Goal: Task Accomplishment & Management: Use online tool/utility

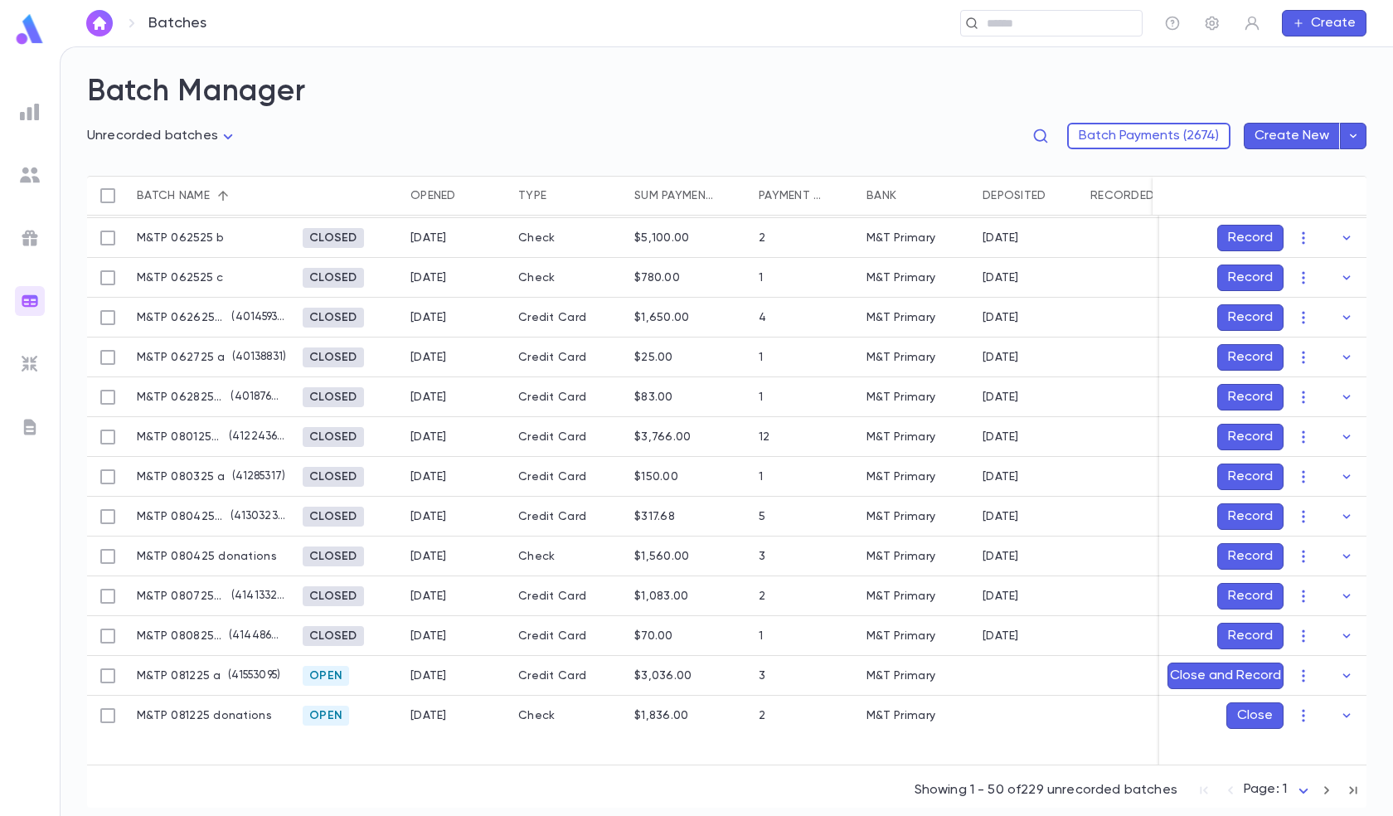
scroll to position [1258, 0]
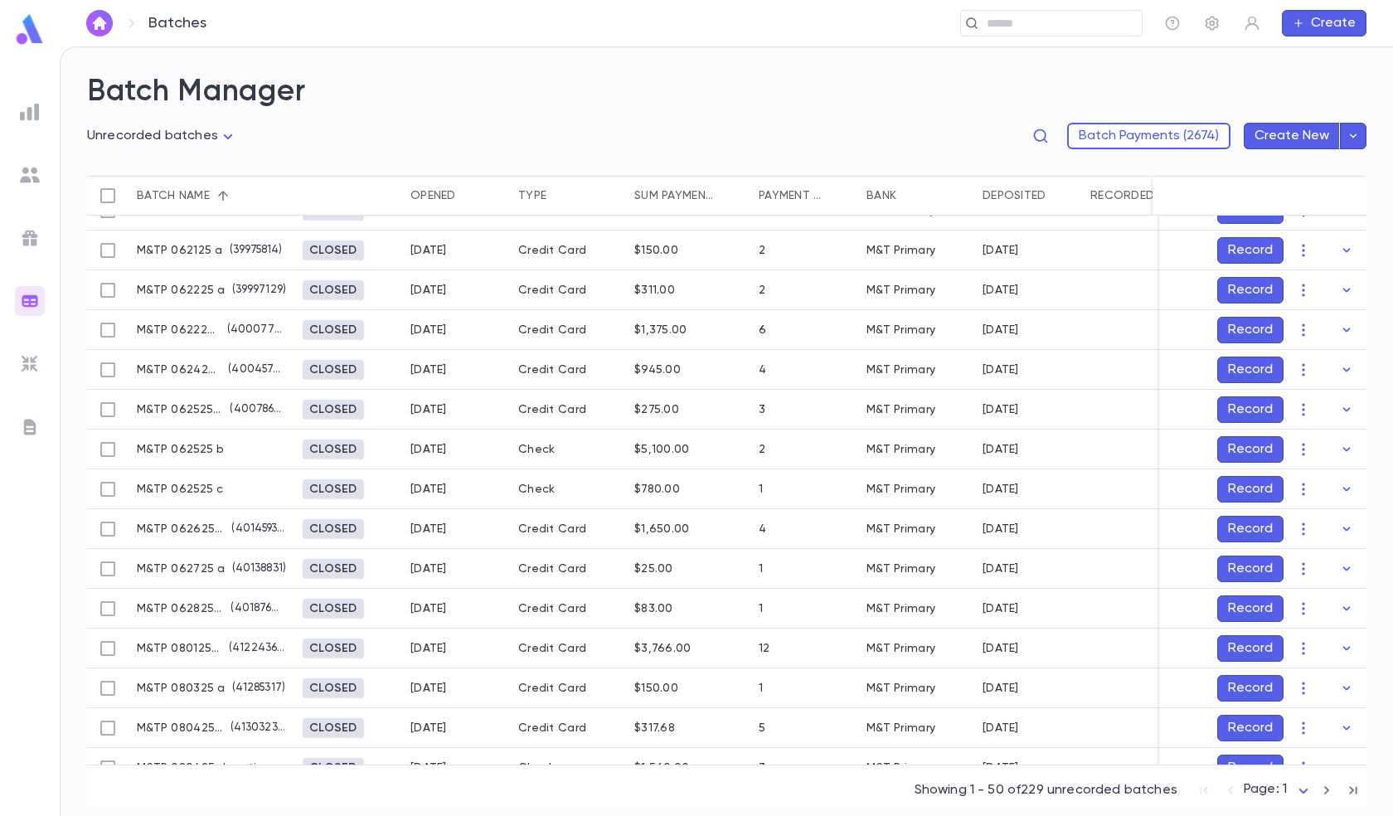
click at [29, 114] on img at bounding box center [30, 112] width 20 height 20
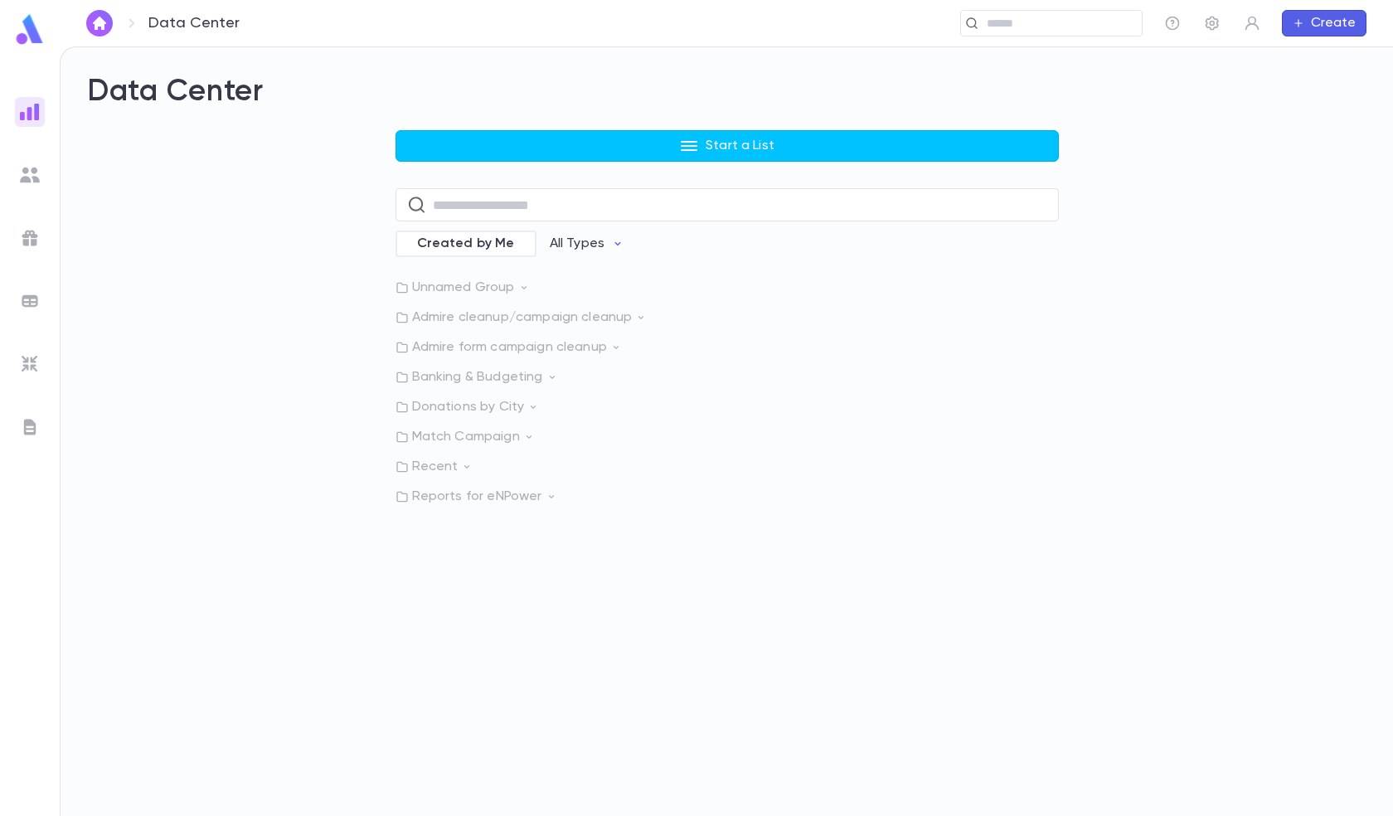
click at [499, 342] on p "Admire form campaign cleanup" at bounding box center [726, 347] width 663 height 17
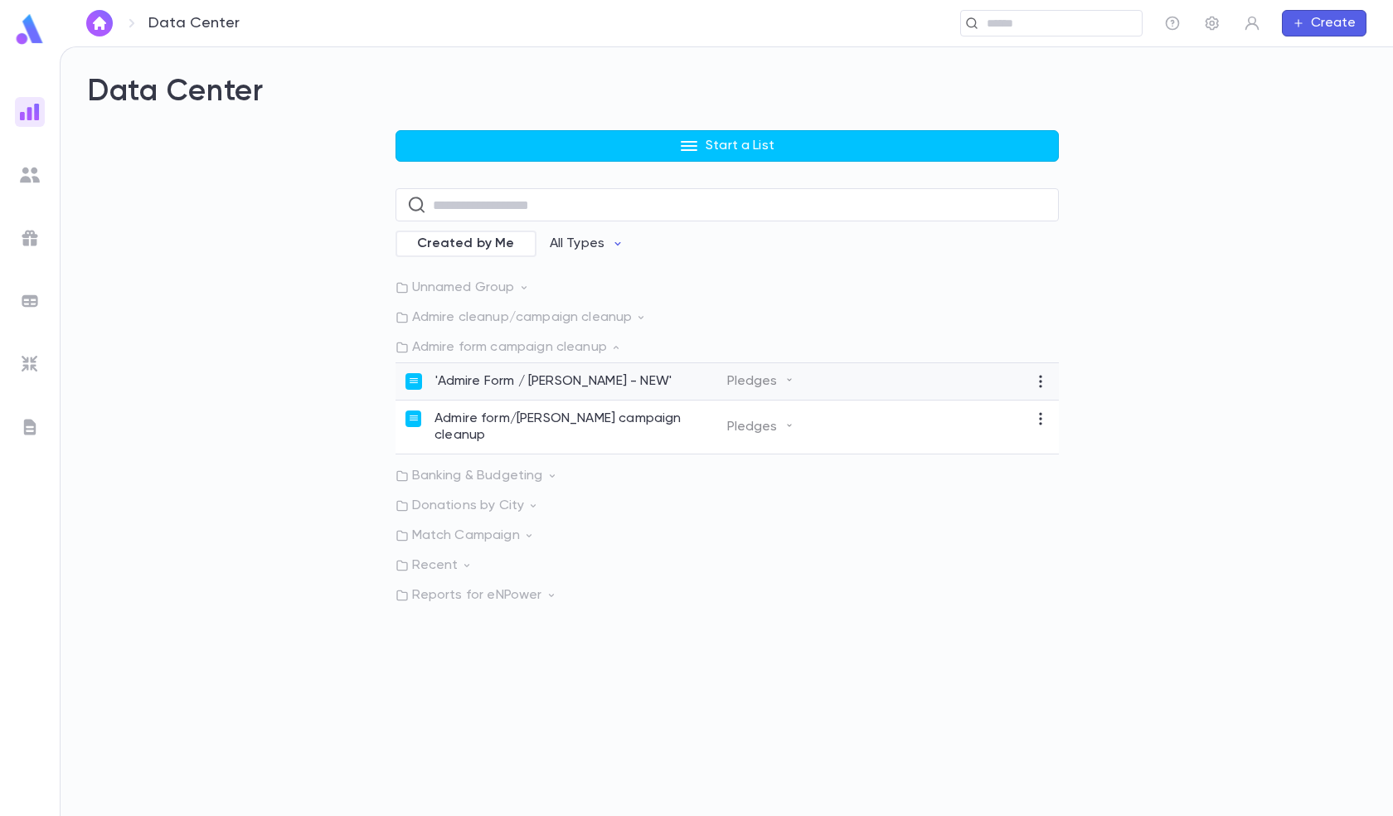
click at [498, 376] on p "'Admire Form / [PERSON_NAME] - NEW'" at bounding box center [553, 381] width 237 height 17
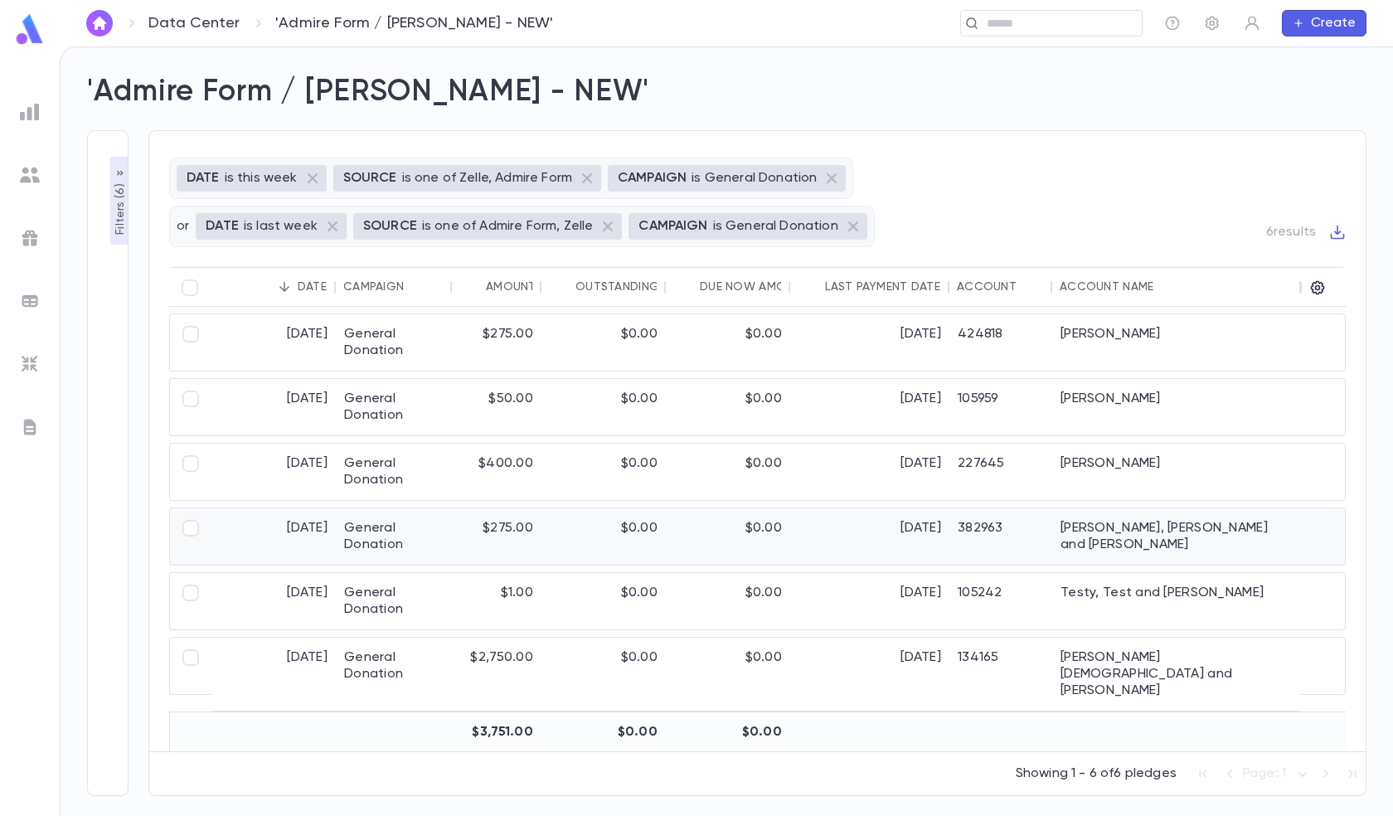
click at [379, 522] on div "General Donation" at bounding box center [394, 536] width 116 height 56
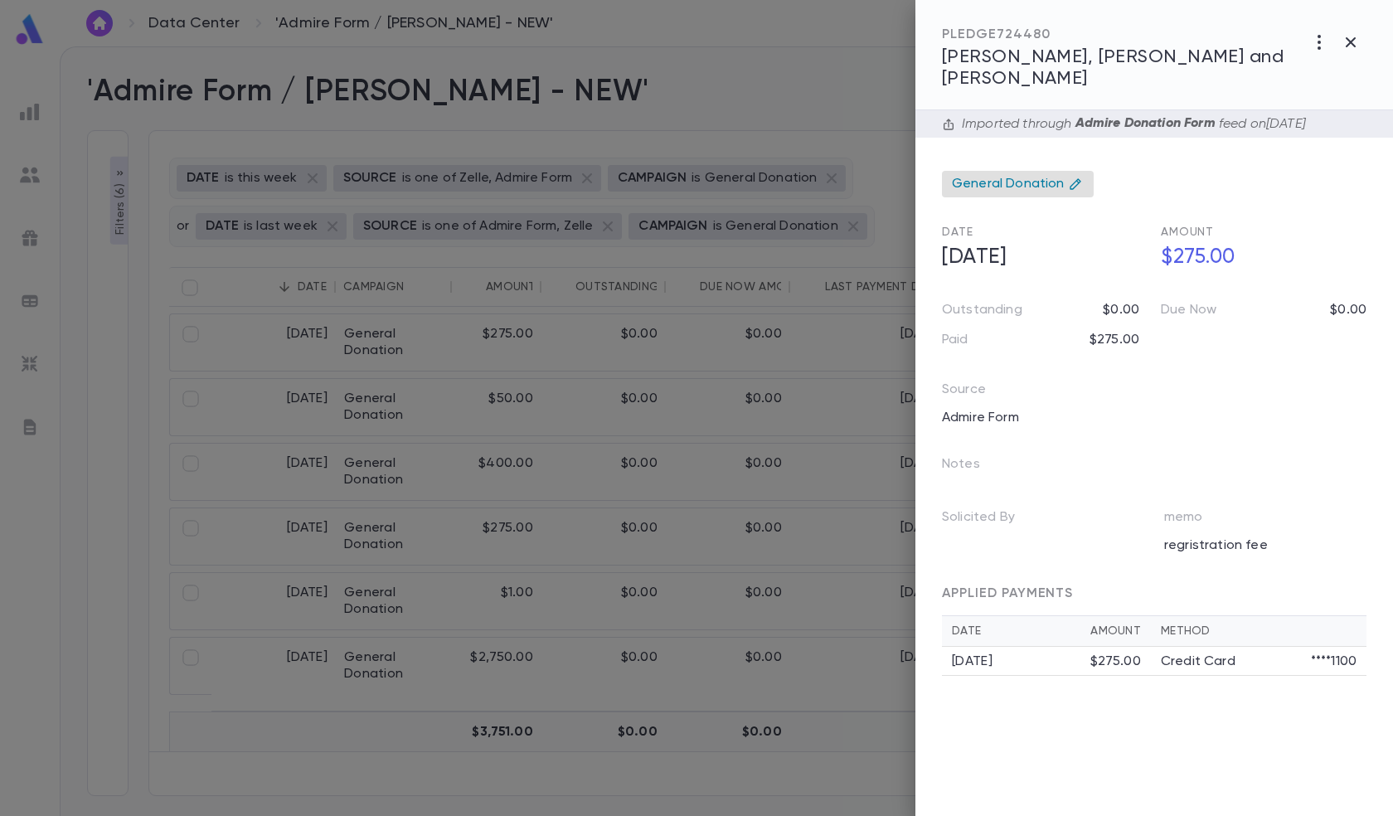
click at [1046, 176] on span "General Donation" at bounding box center [1008, 184] width 113 height 17
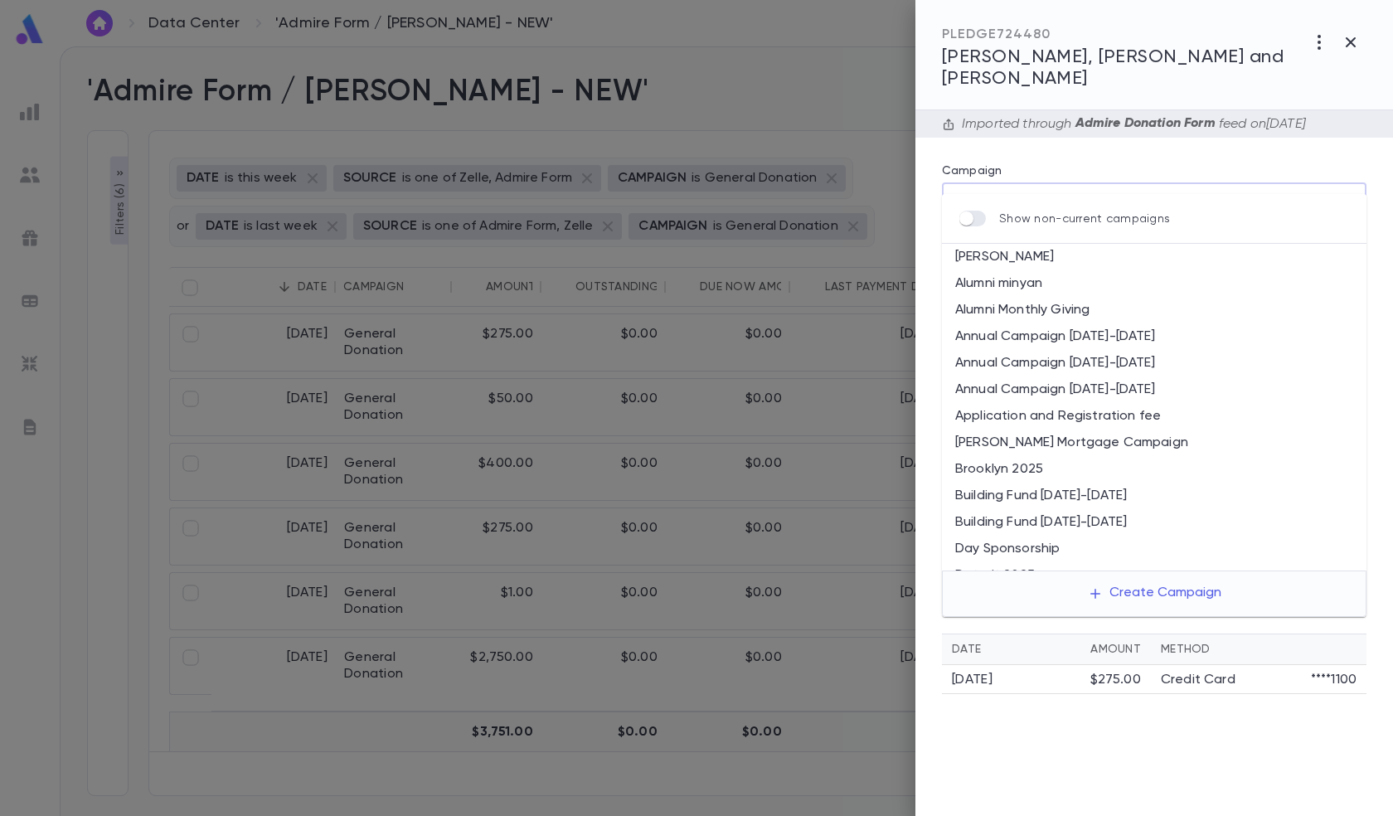
scroll to position [148, 0]
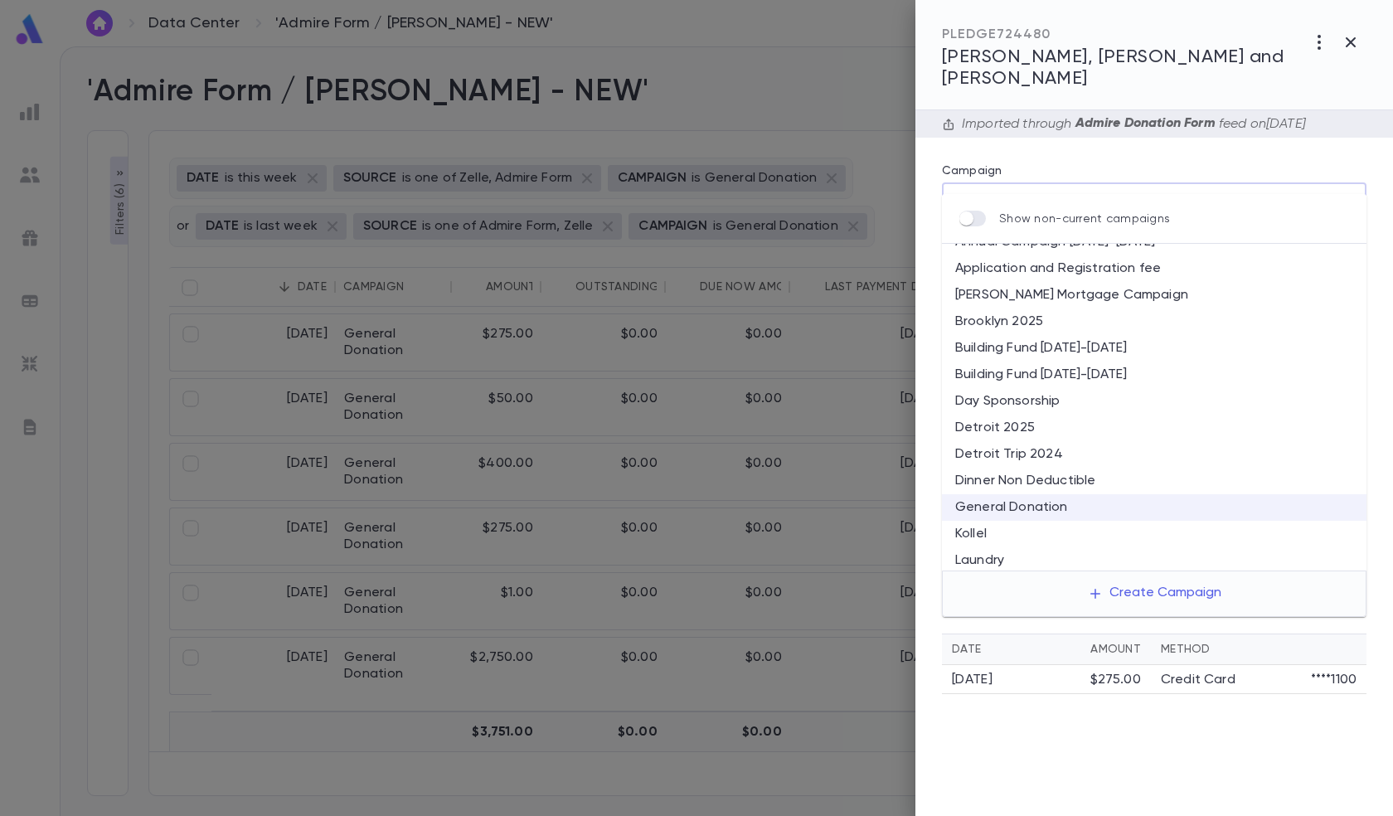
click at [1025, 265] on li "Application and Registration fee" at bounding box center [1154, 268] width 424 height 27
type input "**********"
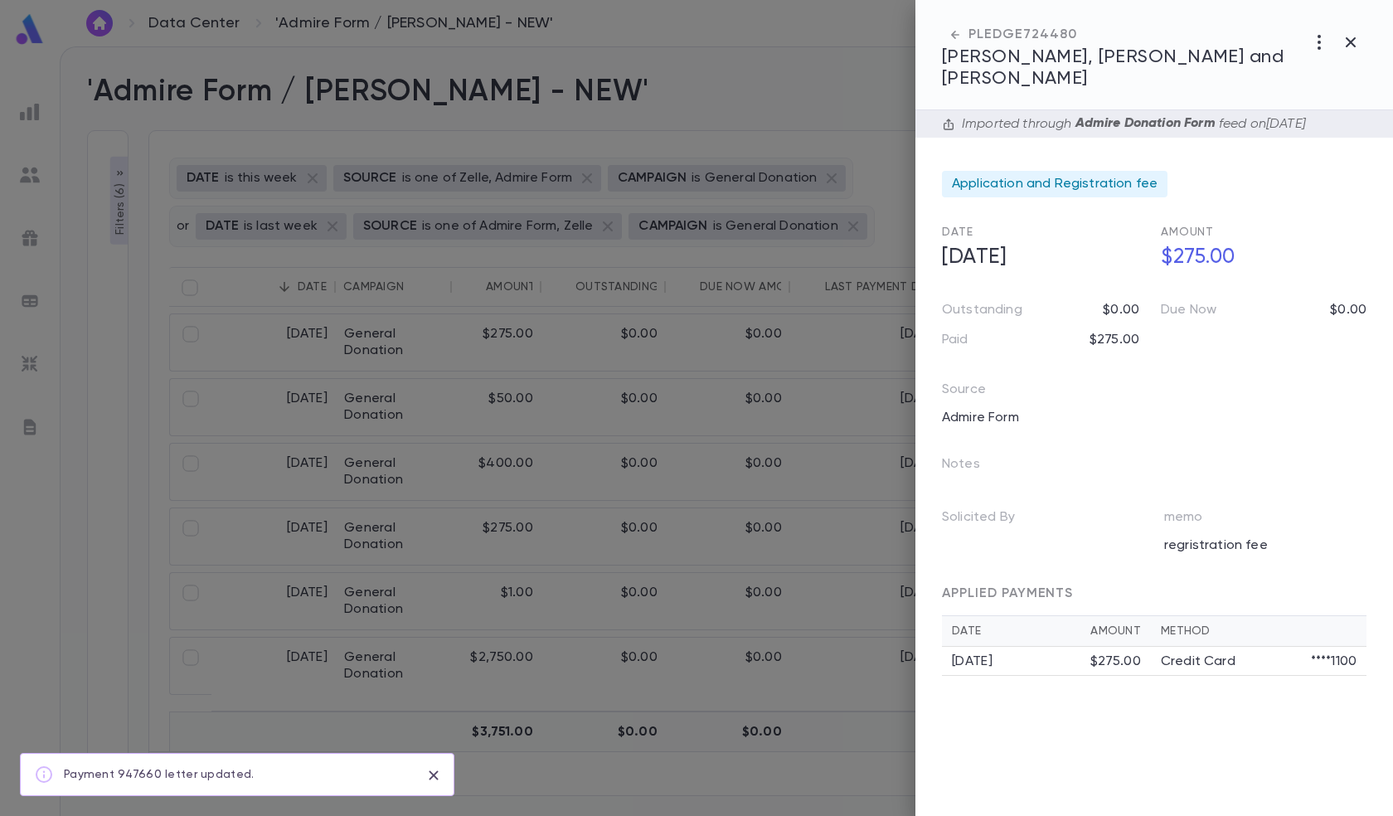
click at [644, 360] on div at bounding box center [696, 408] width 1393 height 816
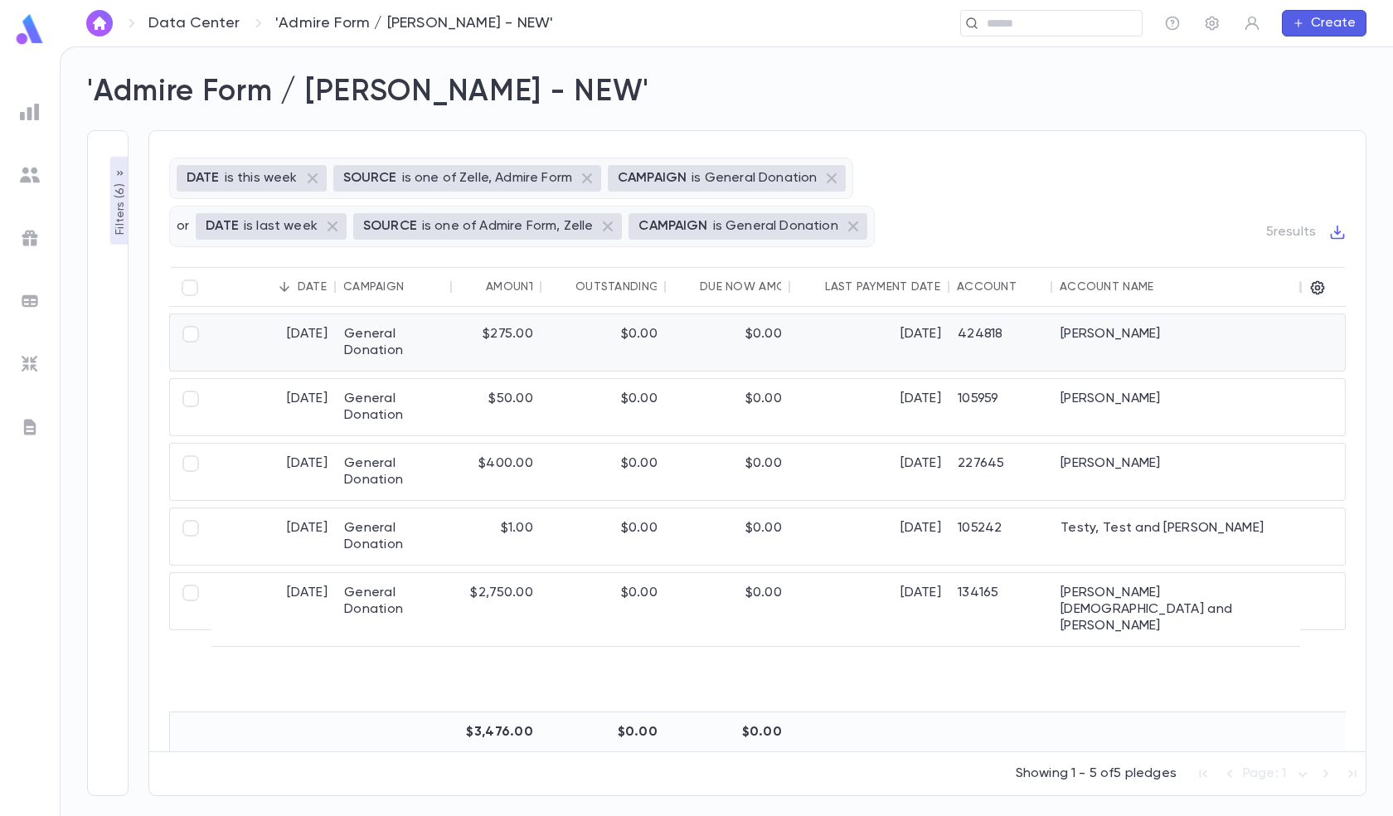
click at [385, 341] on div "General Donation" at bounding box center [394, 342] width 116 height 56
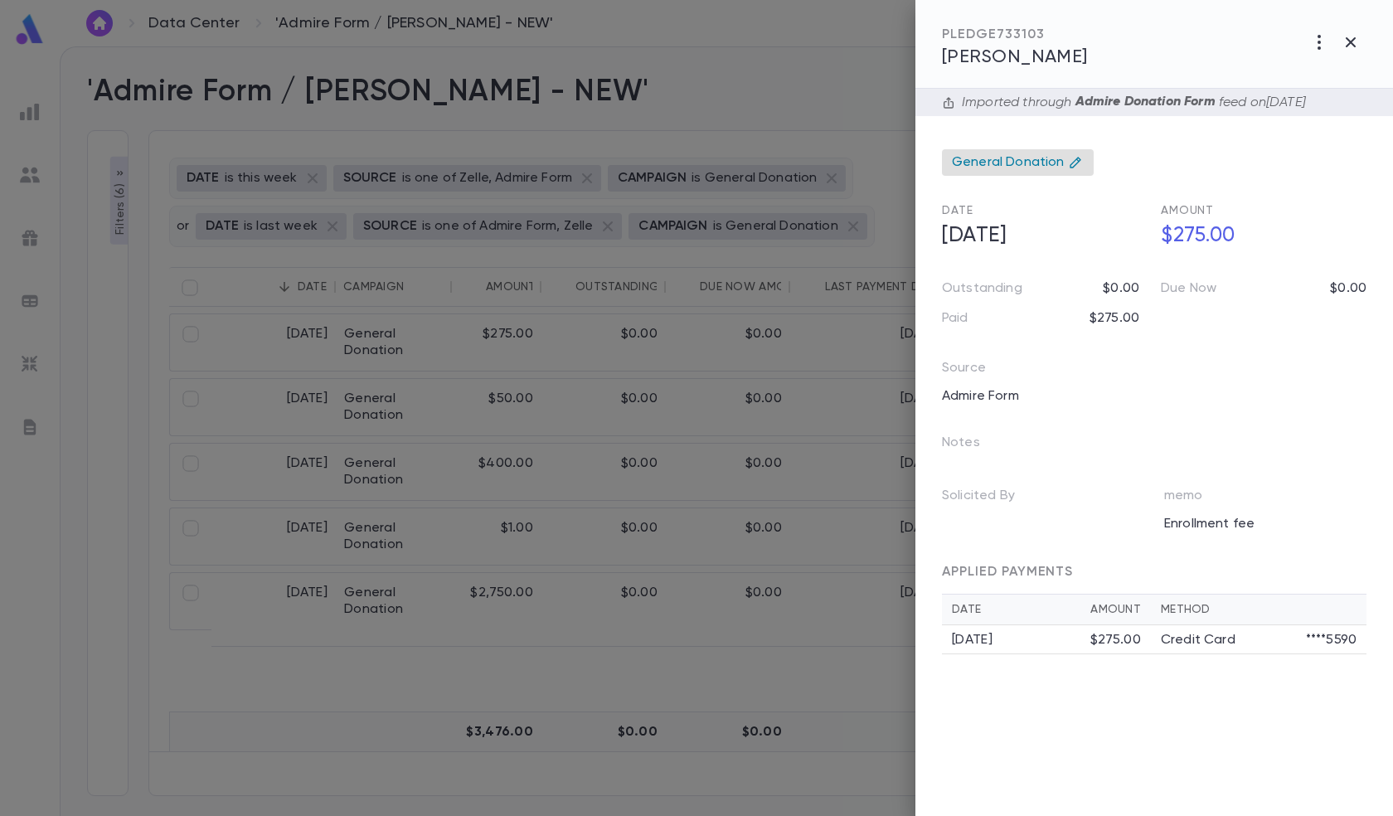
click at [1016, 159] on span "General Donation" at bounding box center [1008, 162] width 113 height 17
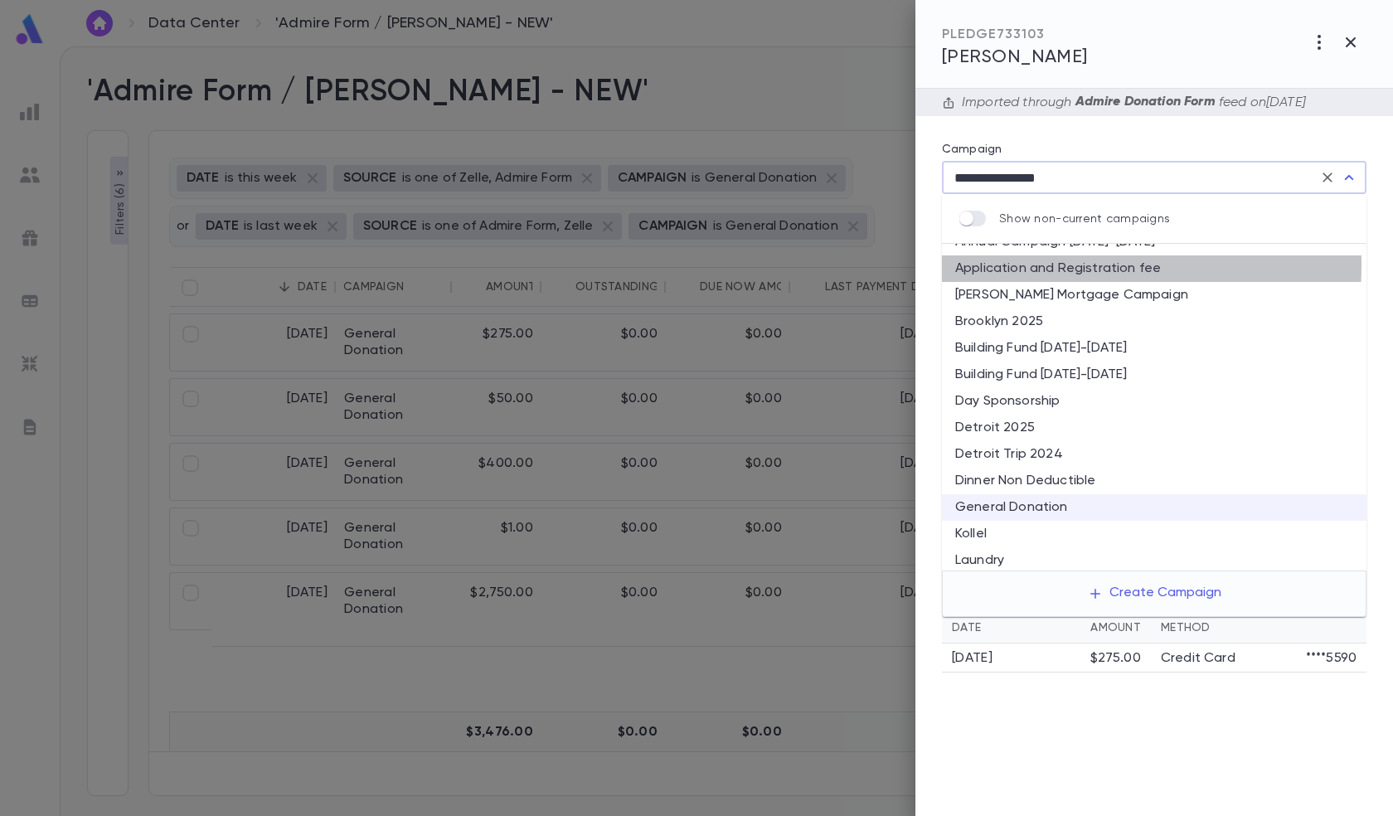
click at [1013, 264] on li "Application and Registration fee" at bounding box center [1154, 268] width 424 height 27
type input "**********"
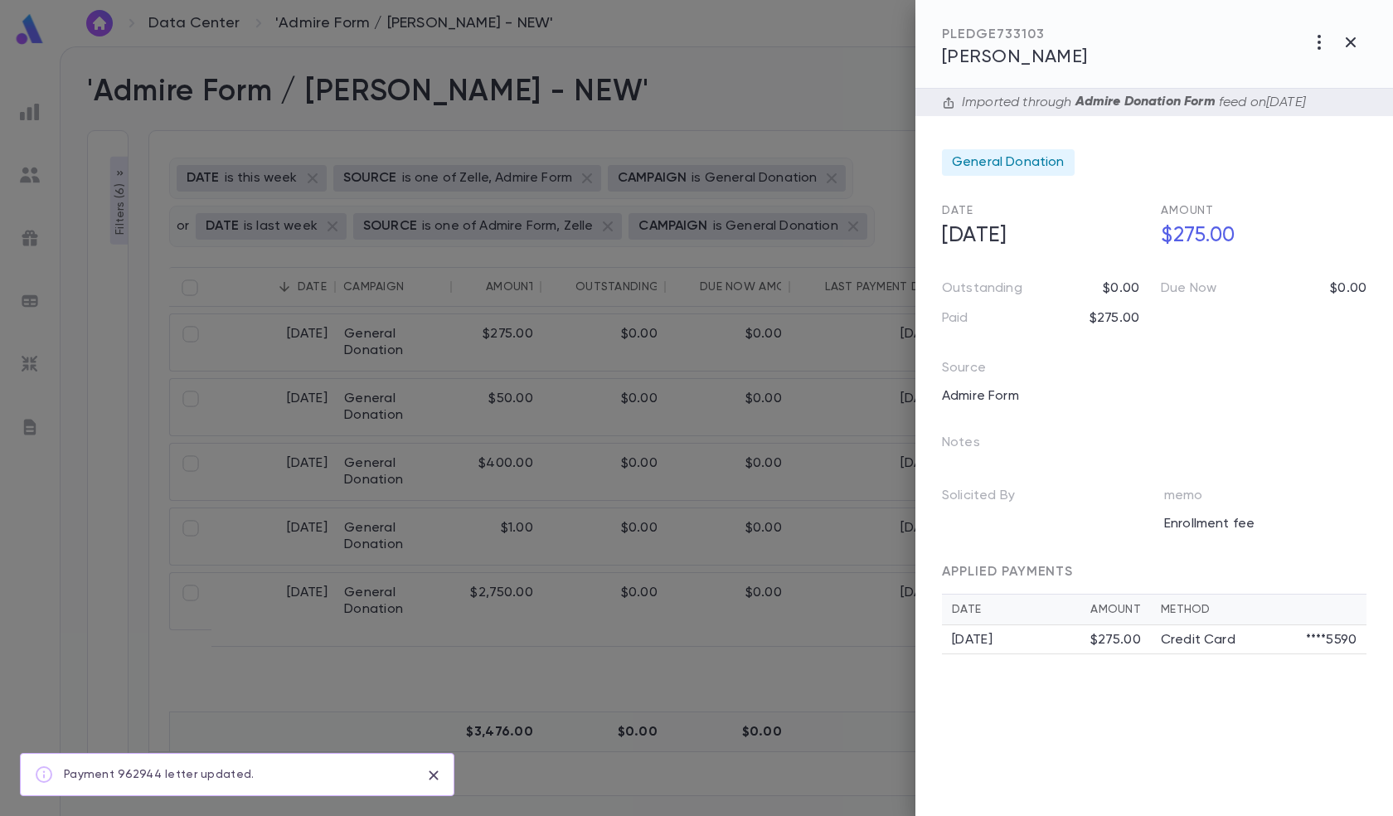
click at [537, 292] on div at bounding box center [696, 408] width 1393 height 816
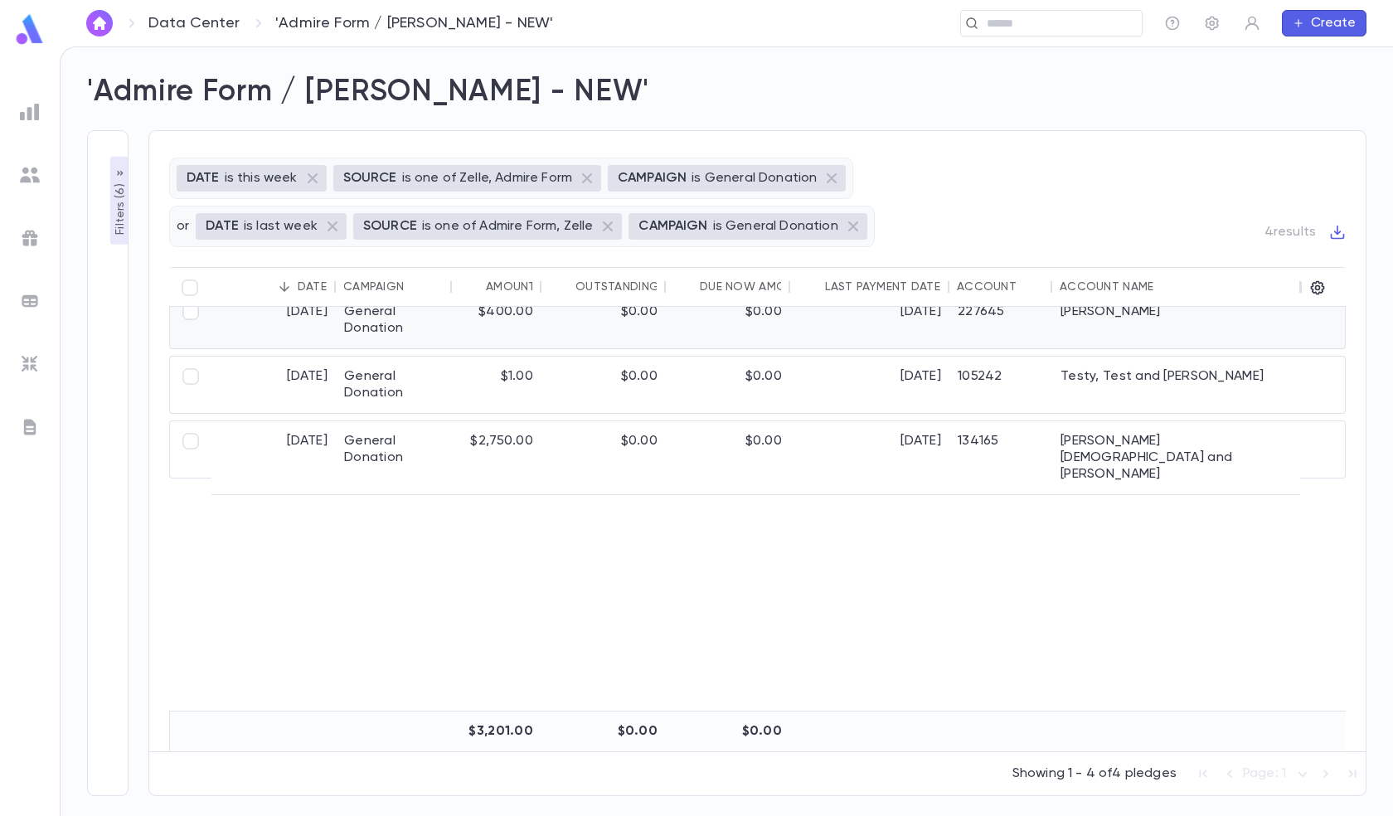
scroll to position [0, 0]
